Goal: Transaction & Acquisition: Purchase product/service

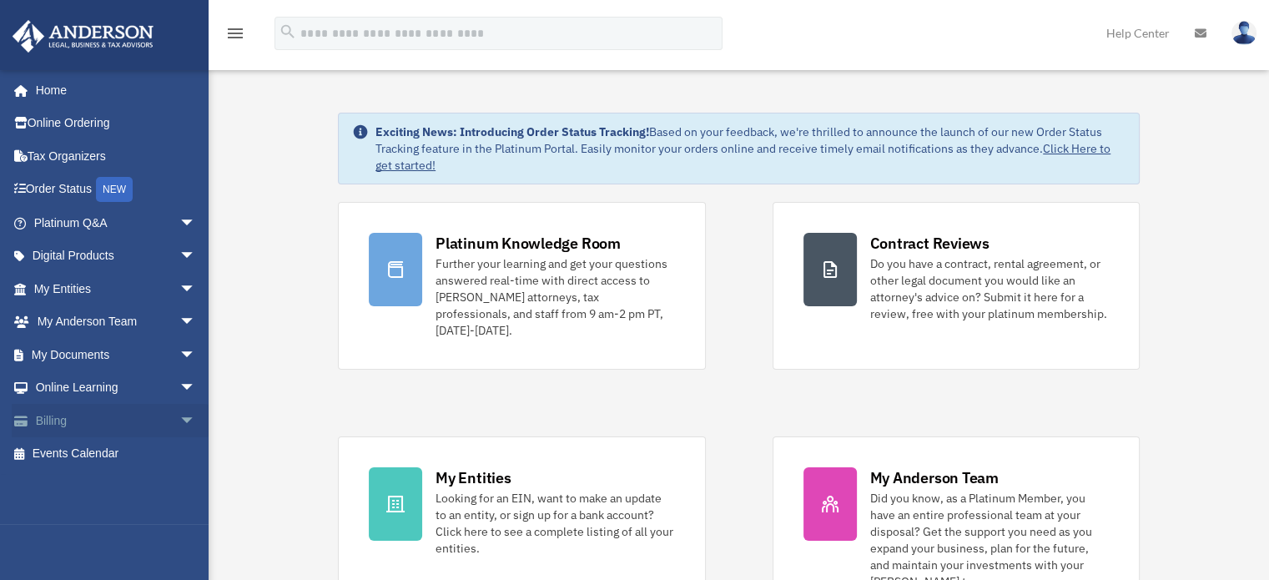
click at [77, 413] on link "Billing arrow_drop_down" at bounding box center [116, 420] width 209 height 33
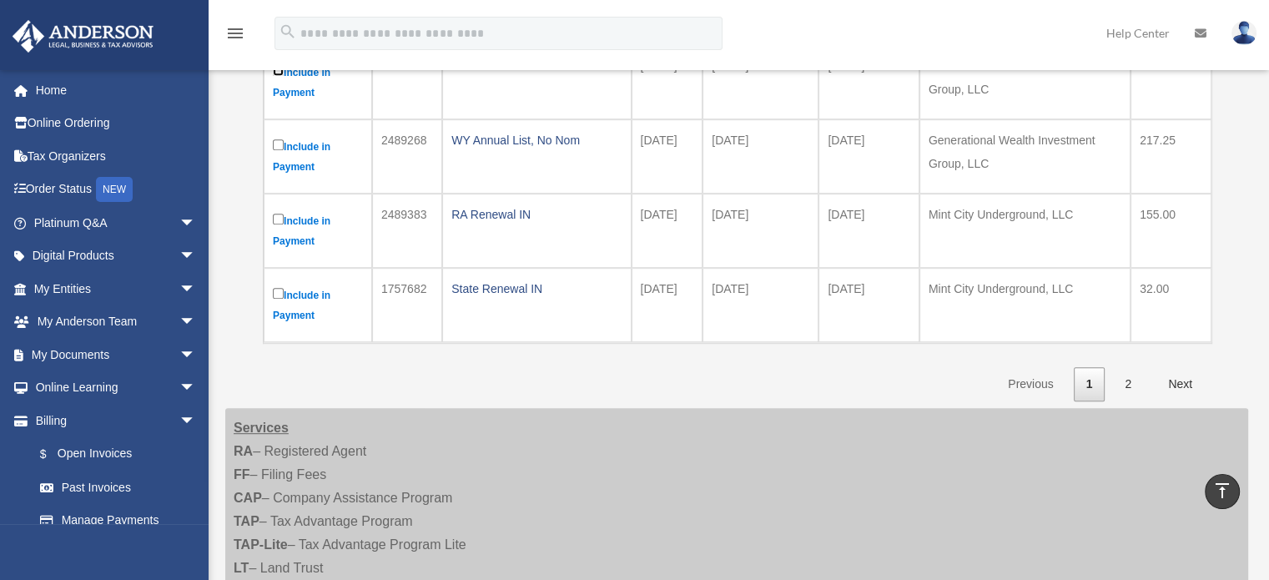
scroll to position [809, 0]
click at [1124, 378] on link "2" at bounding box center [1128, 382] width 32 height 34
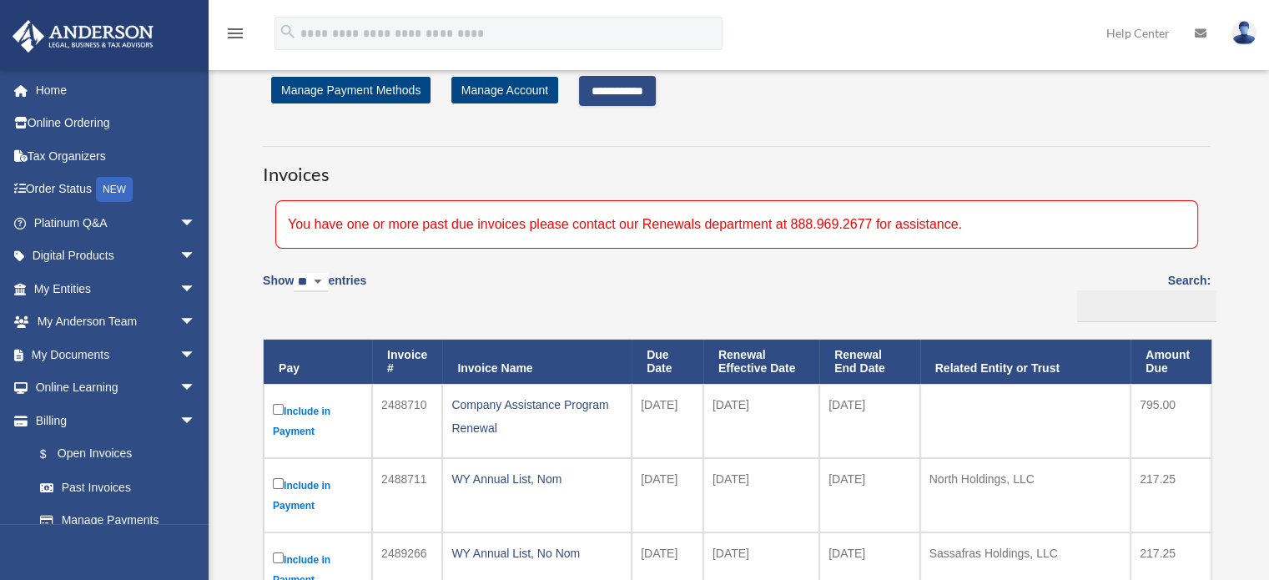
scroll to position [0, 0]
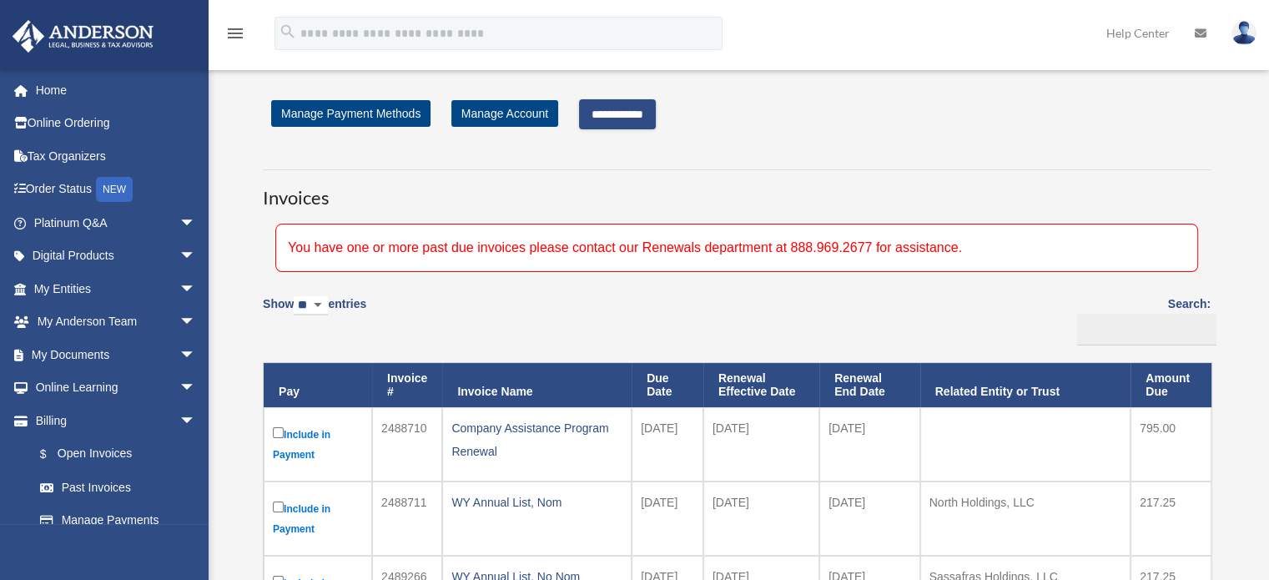
click at [650, 108] on input "**********" at bounding box center [617, 114] width 77 height 30
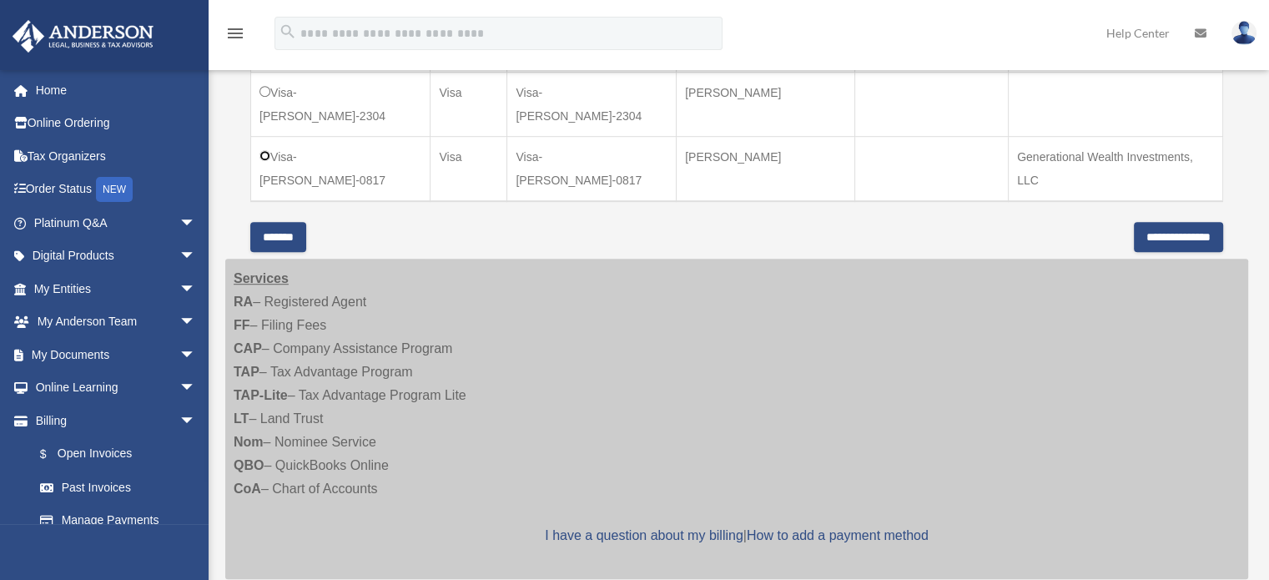
scroll to position [1028, 0]
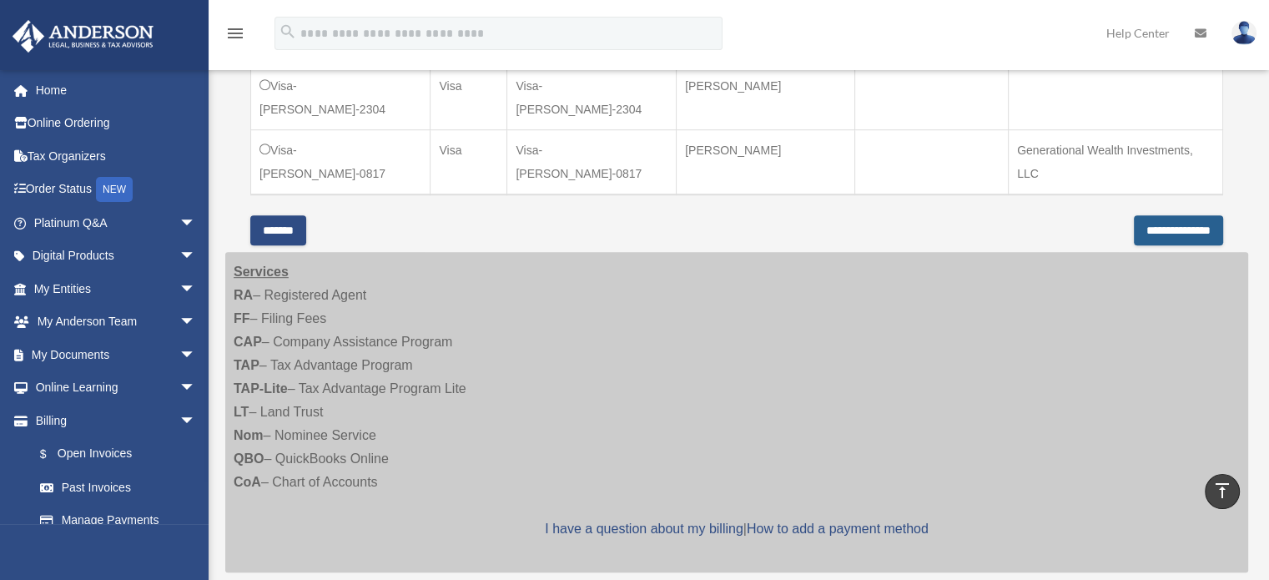
click at [1170, 243] on input "**********" at bounding box center [1178, 230] width 89 height 30
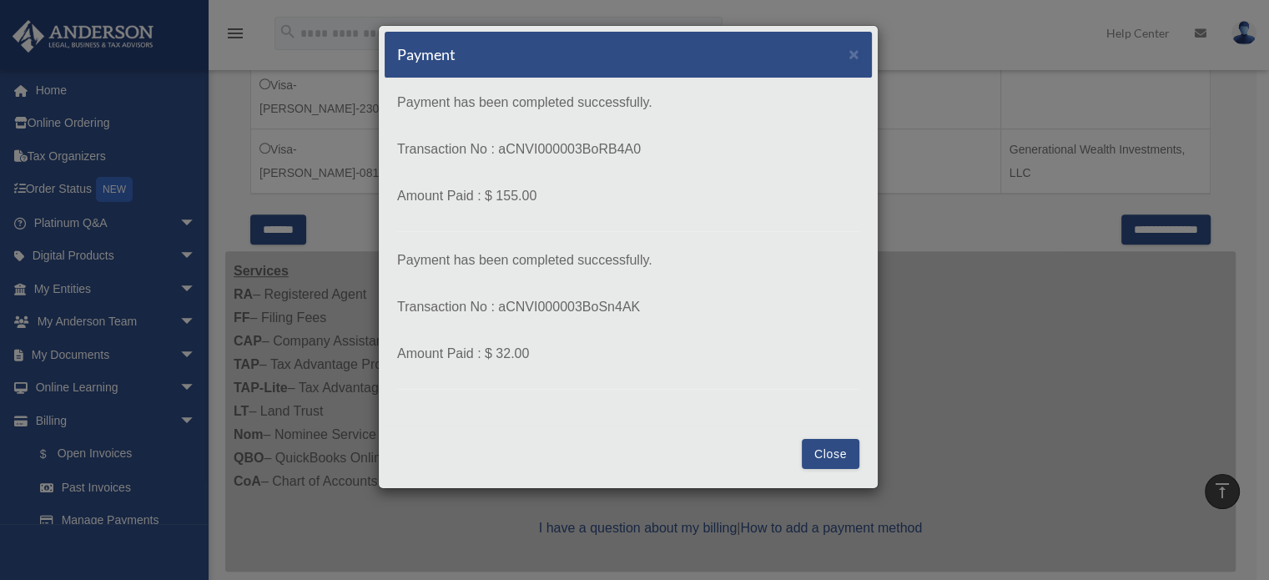
click at [814, 462] on button "Close" at bounding box center [831, 454] width 58 height 30
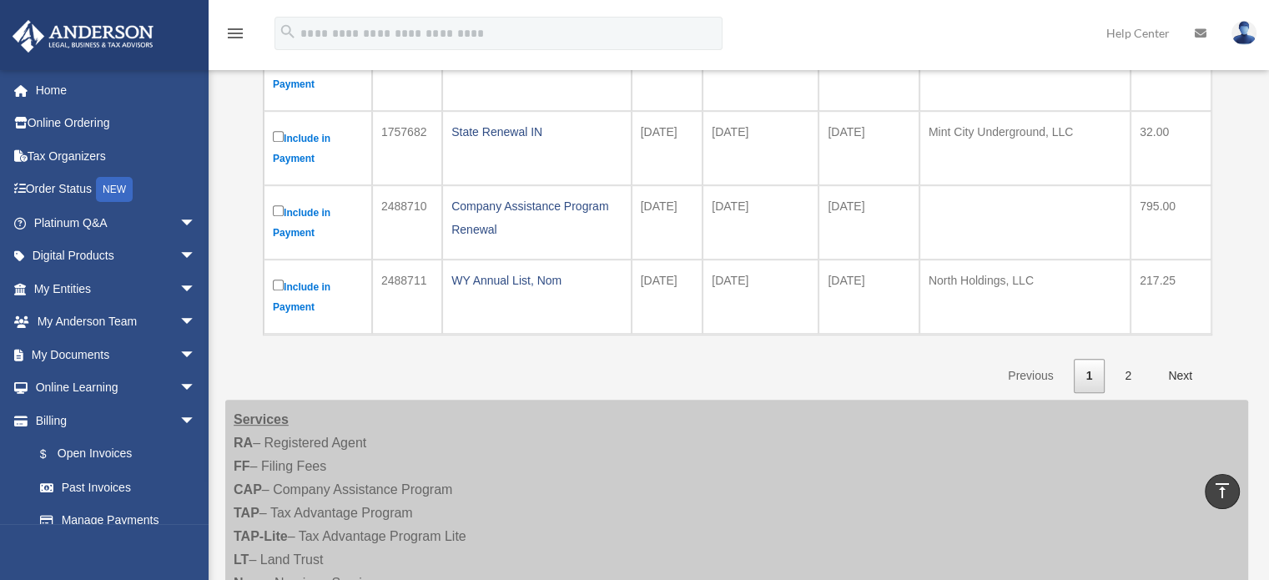
scroll to position [827, 0]
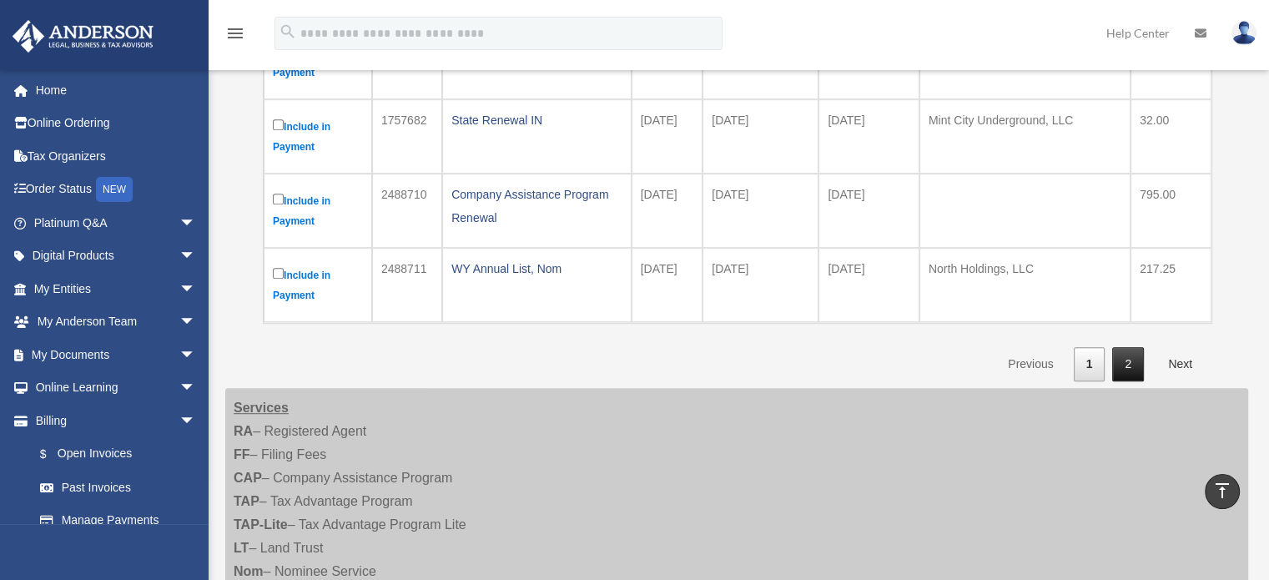
click at [1133, 361] on link "2" at bounding box center [1128, 364] width 32 height 34
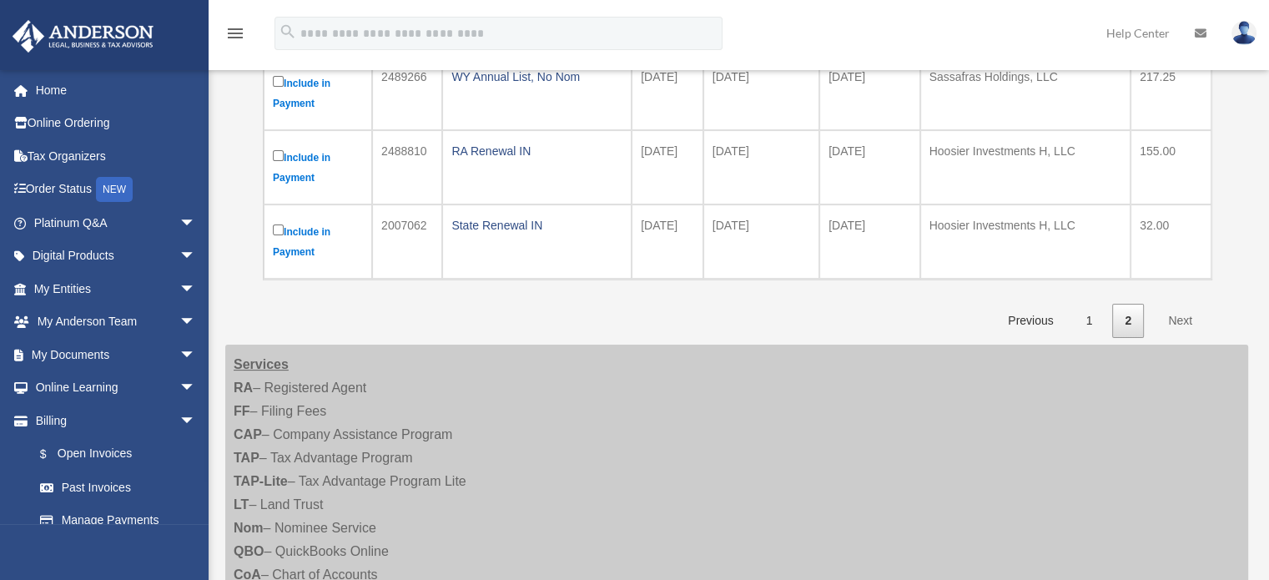
scroll to position [353, 0]
click at [1096, 305] on link "1" at bounding box center [1090, 319] width 32 height 34
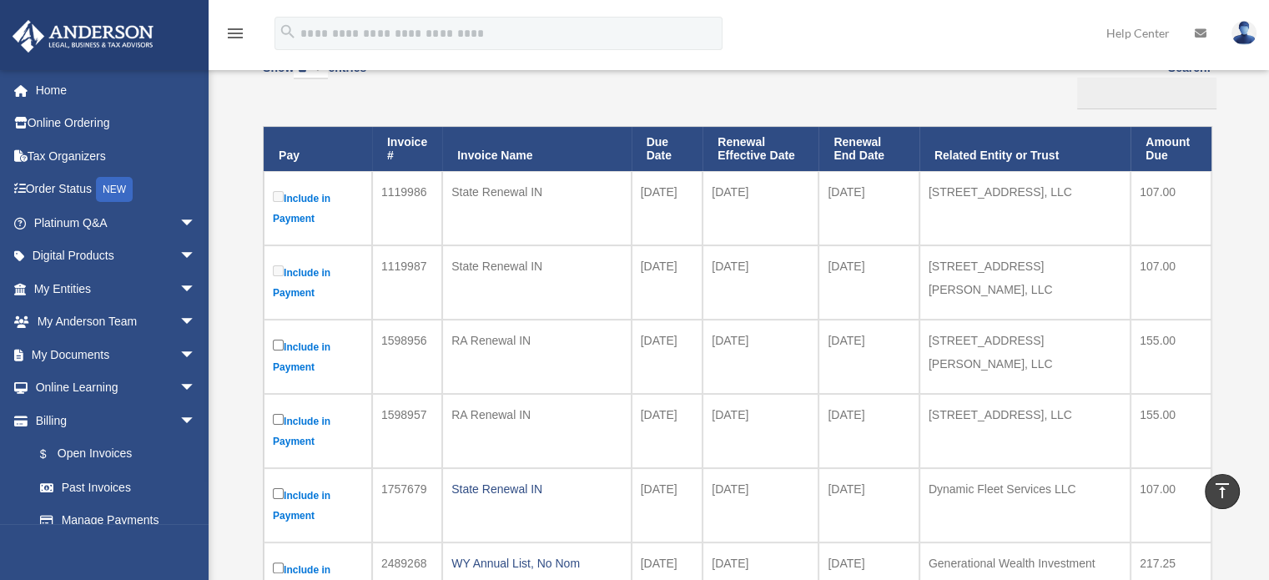
scroll to position [0, 0]
